Goal: Find specific page/section: Find specific page/section

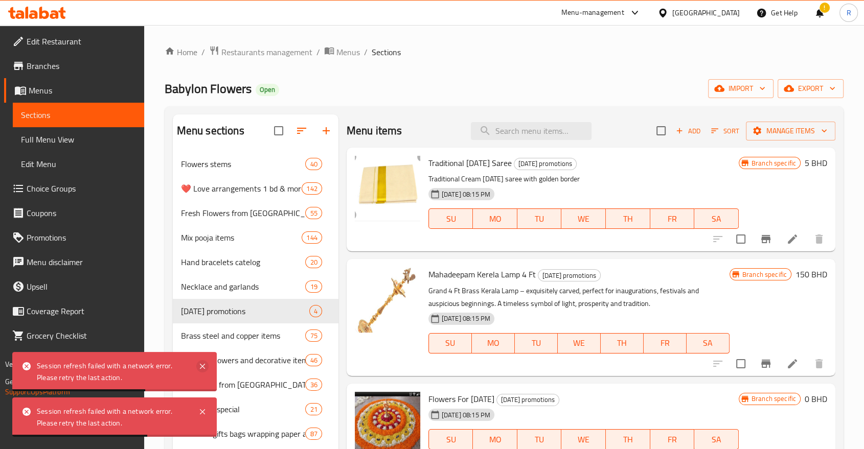
click at [202, 367] on icon at bounding box center [202, 366] width 5 height 5
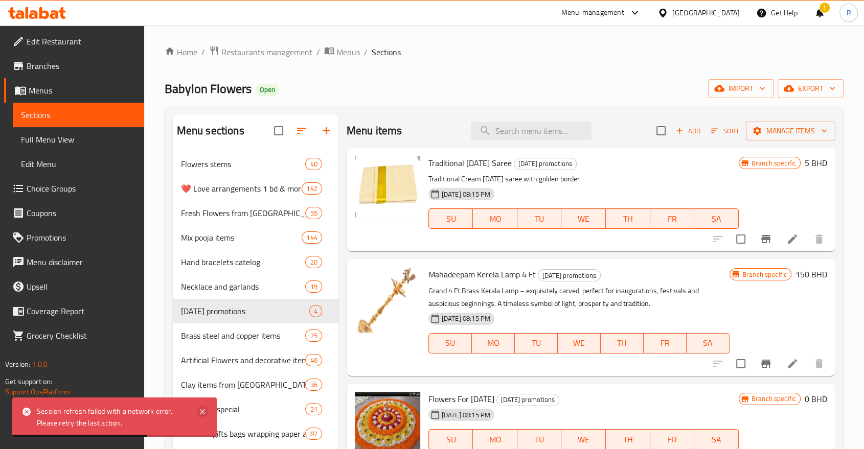
click at [206, 412] on icon at bounding box center [202, 412] width 12 height 12
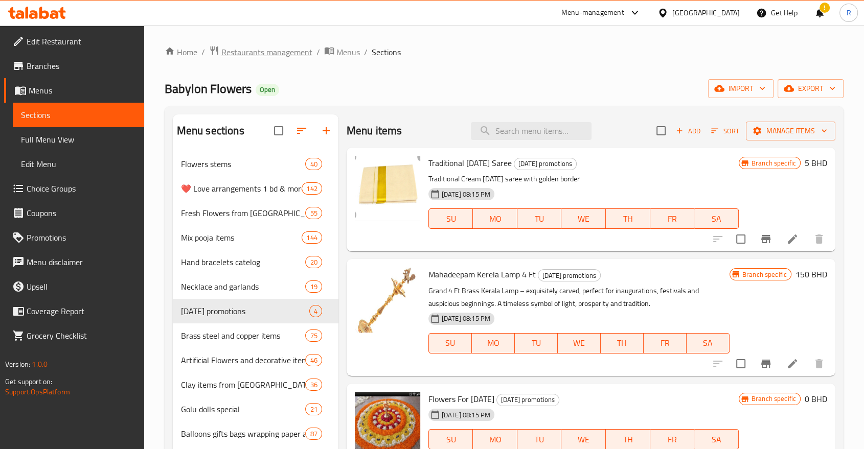
click at [262, 50] on span "Restaurants management" at bounding box center [266, 52] width 91 height 12
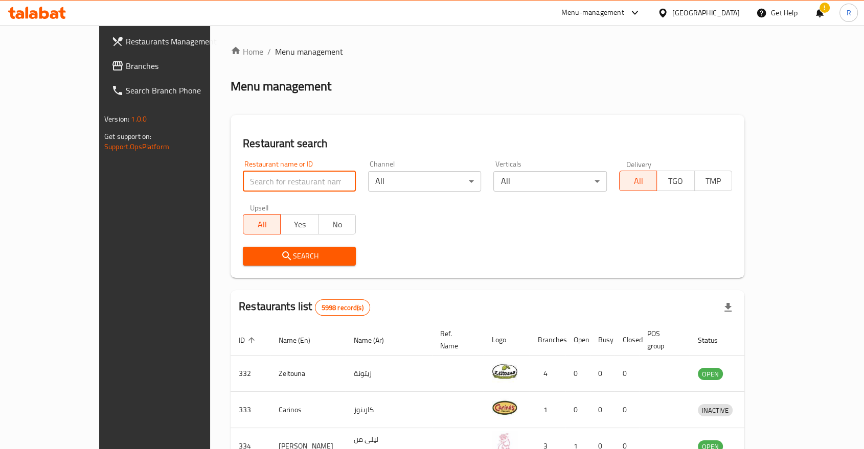
click at [271, 180] on input "search" at bounding box center [299, 181] width 113 height 20
click button "Search" at bounding box center [299, 256] width 113 height 19
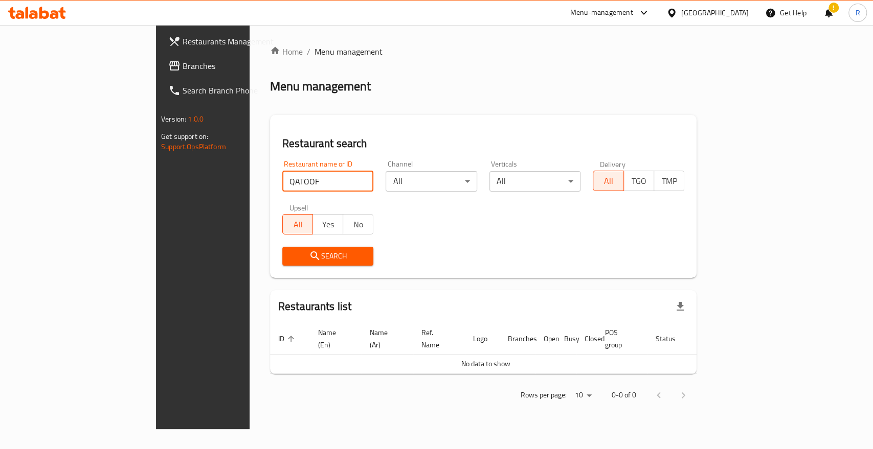
drag, startPoint x: 229, startPoint y: 186, endPoint x: 151, endPoint y: 181, distance: 78.3
click at [249, 181] on div "Home / Menu management Menu management Restaurant search Restaurant name or ID …" at bounding box center [482, 227] width 467 height 404
paste input "utoof Dania"
type input "Qutoof [PERSON_NAME]"
click at [309, 252] on icon "submit" at bounding box center [315, 256] width 12 height 12
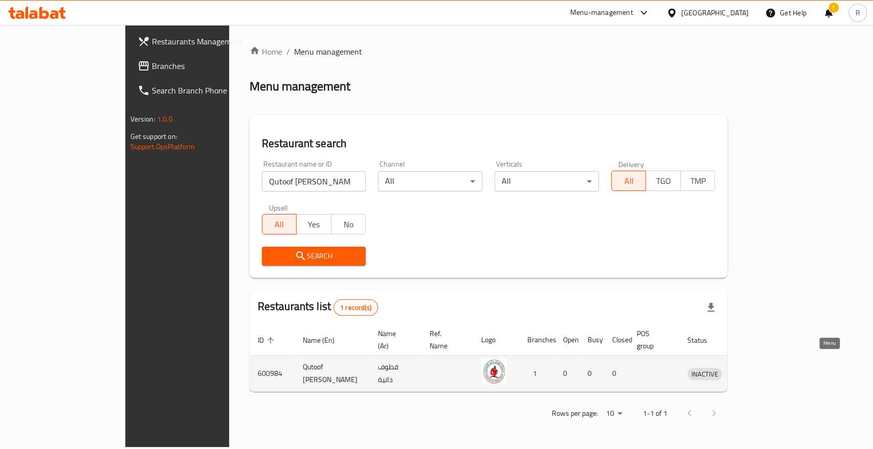
click at [755, 368] on icon "enhanced table" at bounding box center [748, 374] width 12 height 12
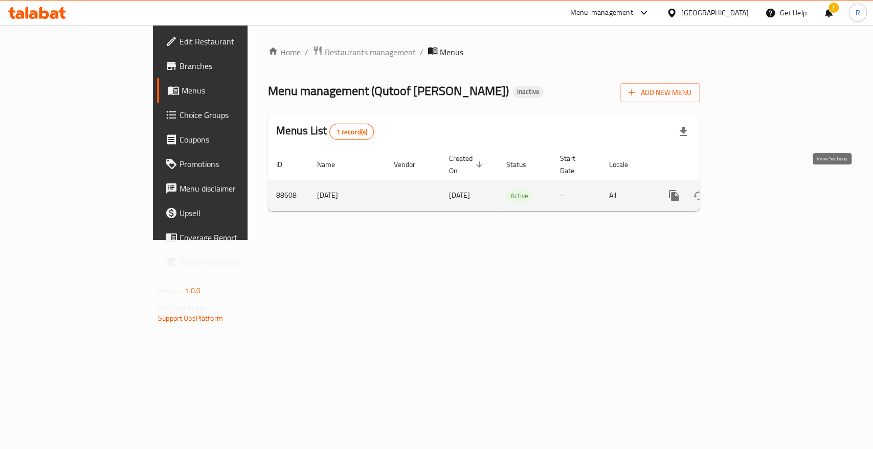
click at [752, 191] on icon "enhanced table" at bounding box center [747, 195] width 9 height 9
